Goal: Task Accomplishment & Management: Complete application form

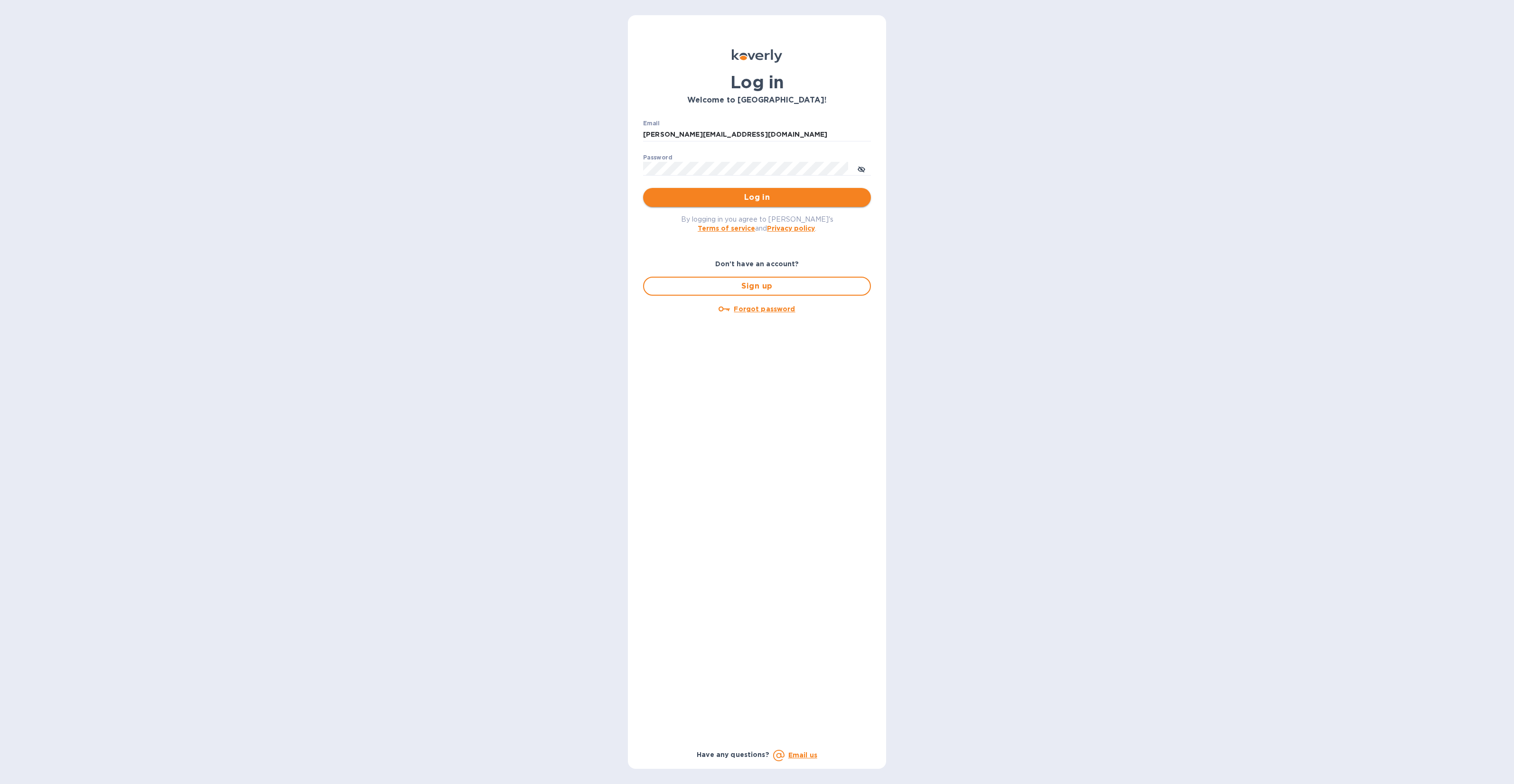
click at [758, 199] on span "Log in" at bounding box center [757, 197] width 213 height 11
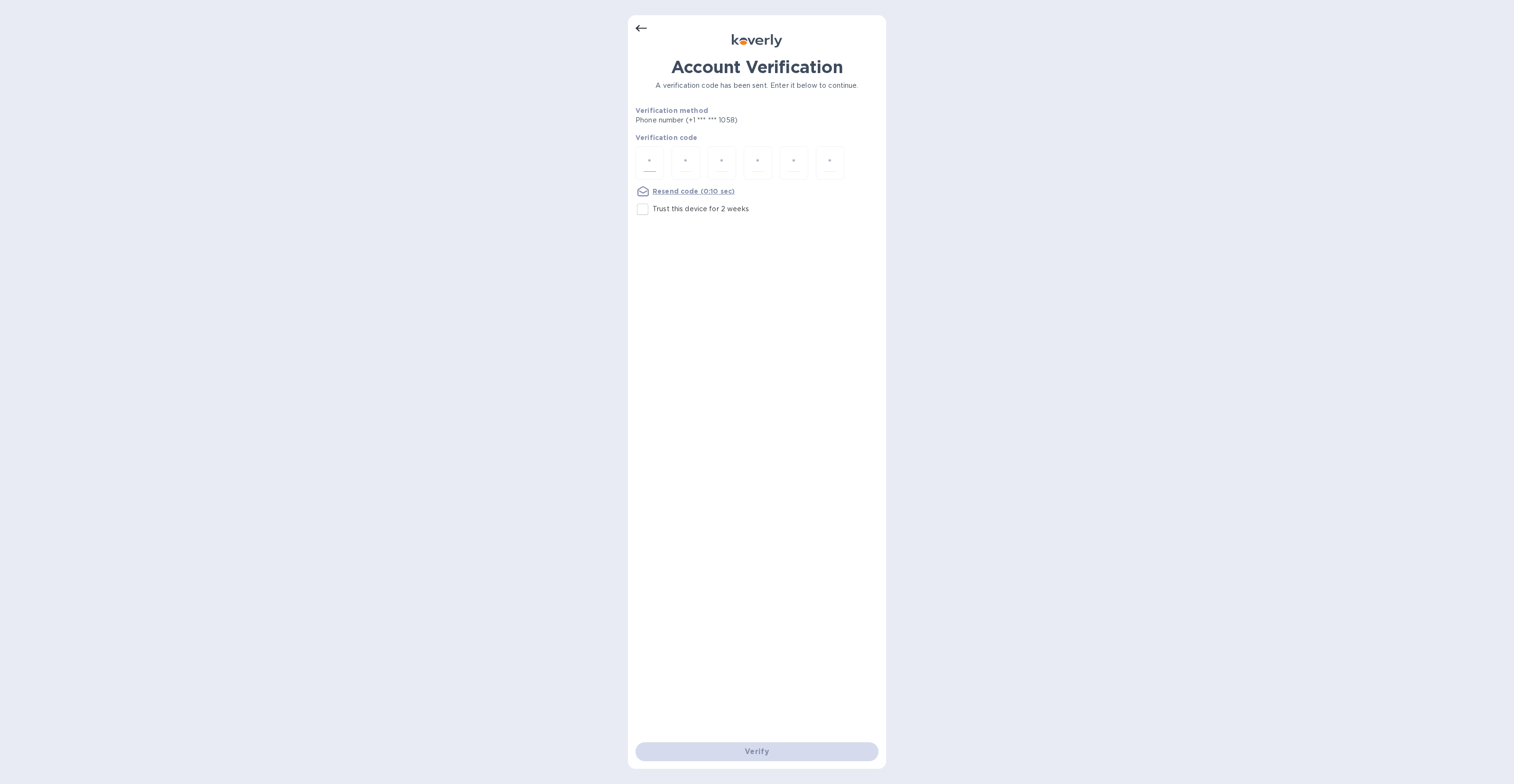
click at [648, 170] on input "number" at bounding box center [649, 163] width 12 height 18
type input "3"
type input "6"
type input "2"
type input "7"
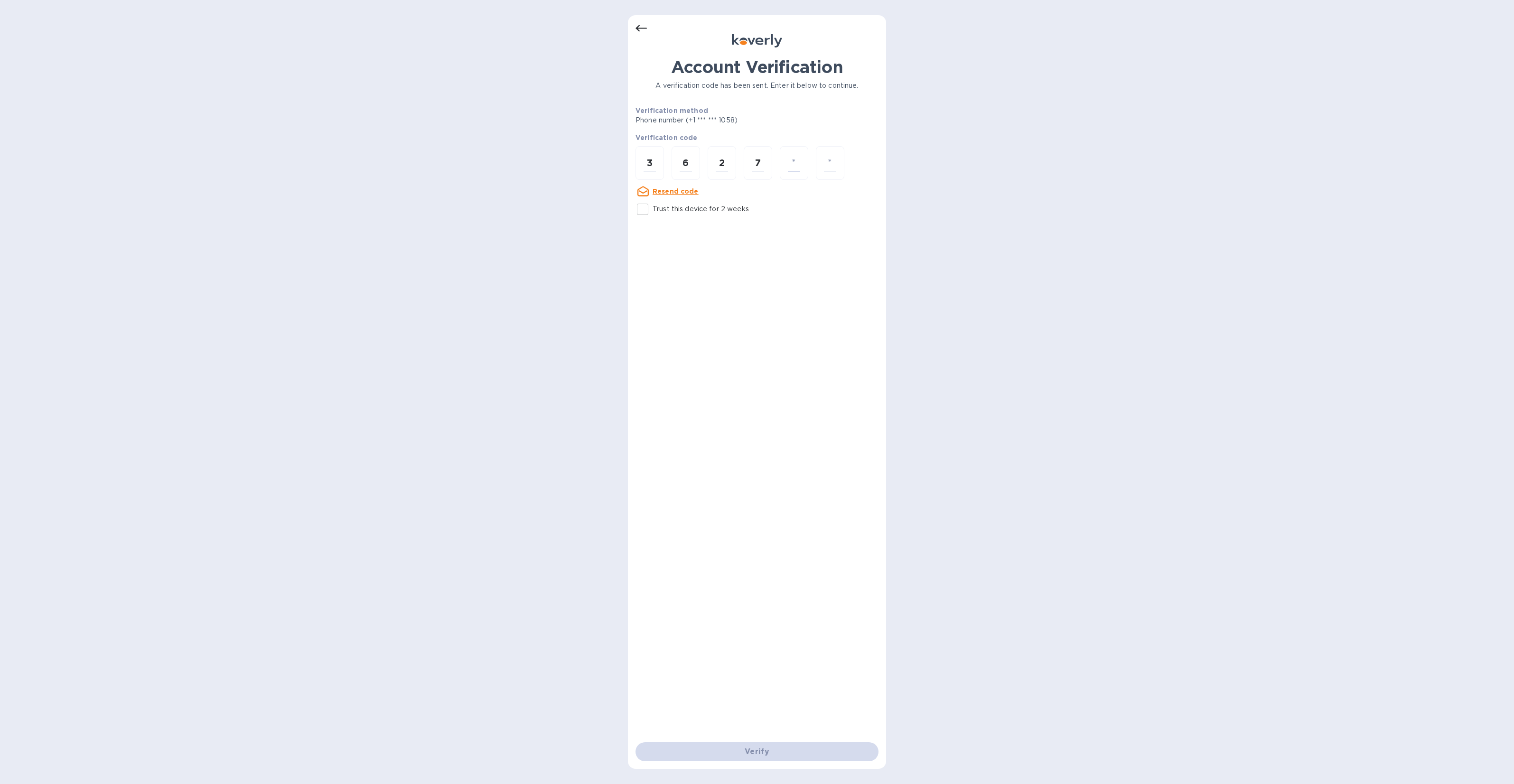
type input "6"
type input "1"
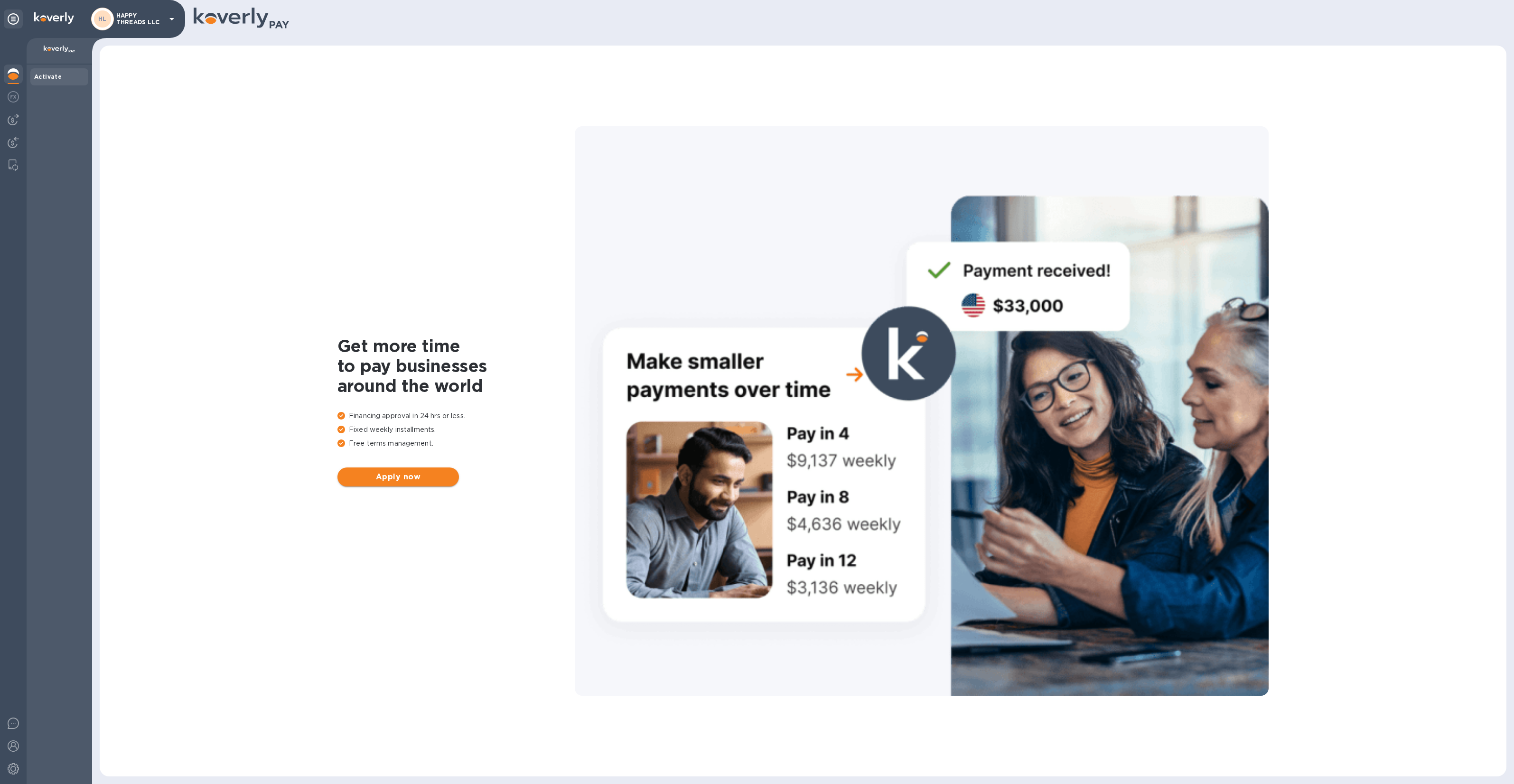
click at [410, 482] on span "Apply now" at bounding box center [398, 477] width 106 height 11
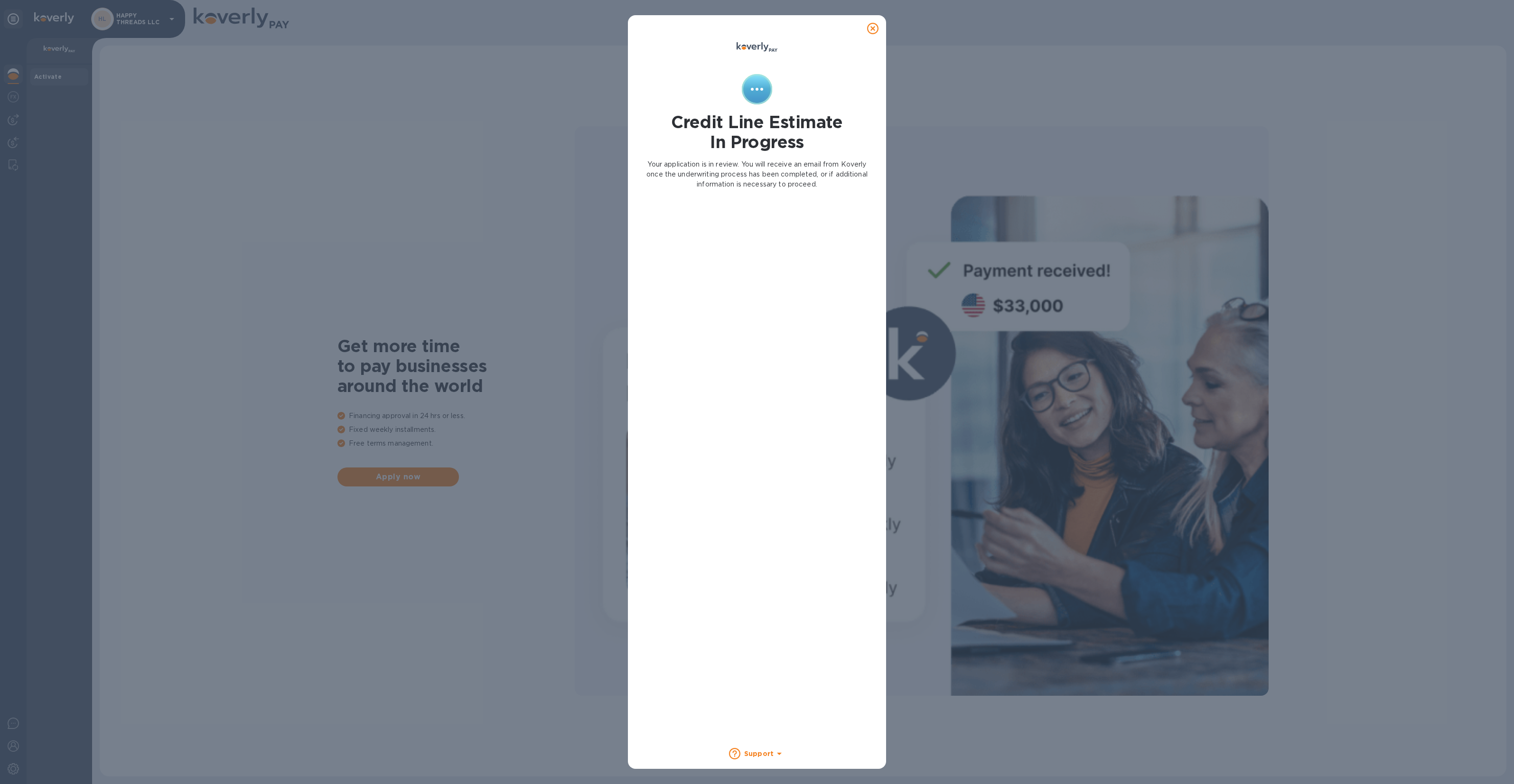
click at [872, 29] on icon at bounding box center [872, 28] width 11 height 11
